Goal: Check status: Check status

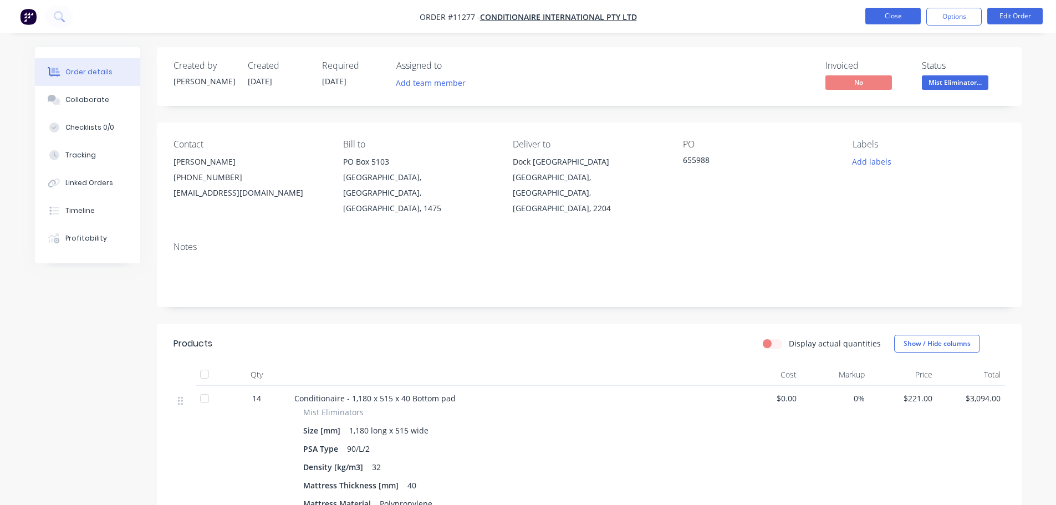
click at [899, 17] on button "Close" at bounding box center [892, 16] width 55 height 17
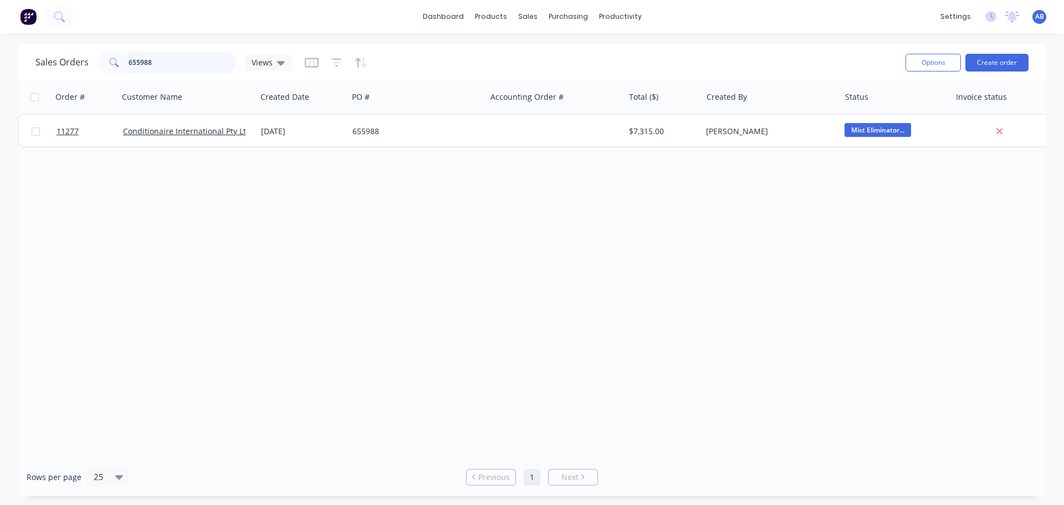
click at [163, 64] on input "655988" at bounding box center [183, 63] width 108 height 22
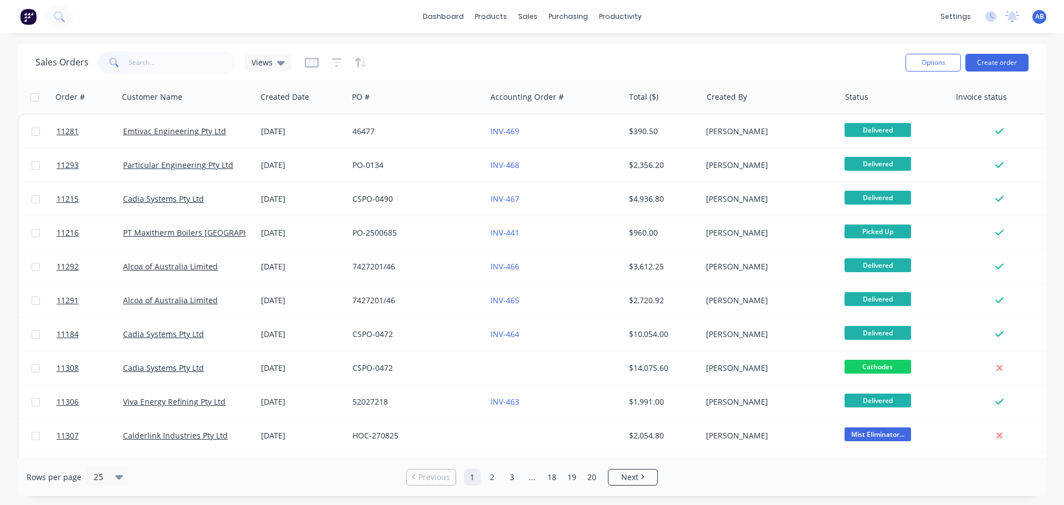
click at [30, 17] on img at bounding box center [28, 16] width 17 height 17
